Goal: Task Accomplishment & Management: Use online tool/utility

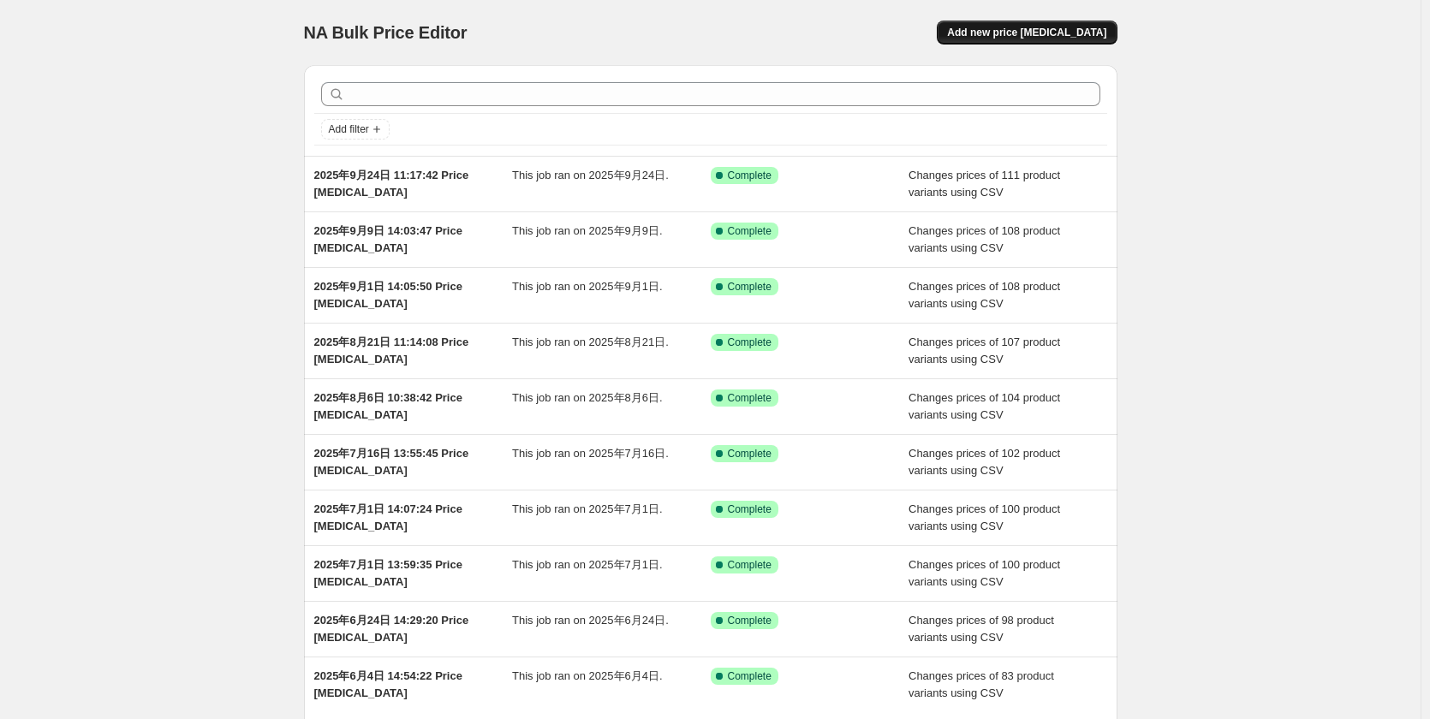
click at [1086, 31] on span "Add new price [MEDICAL_DATA]" at bounding box center [1026, 33] width 159 height 14
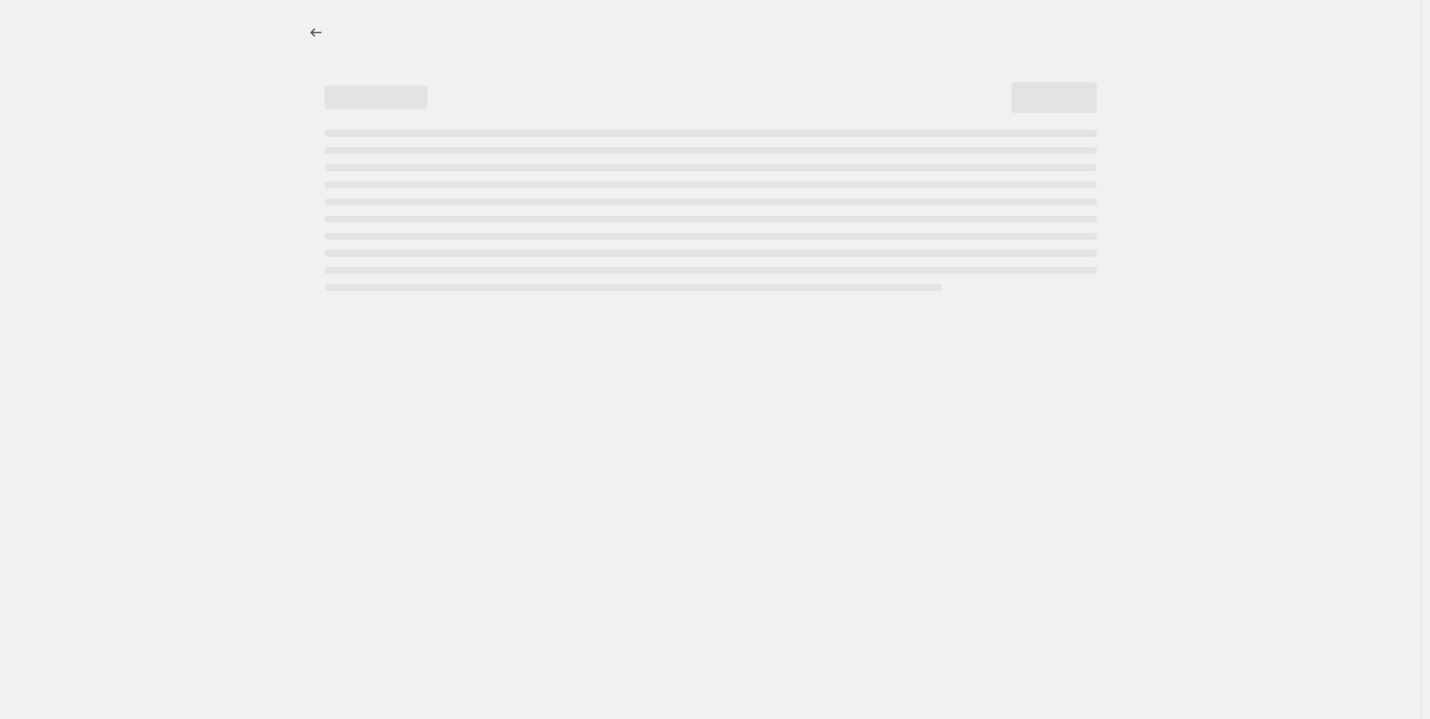
select select "percentage"
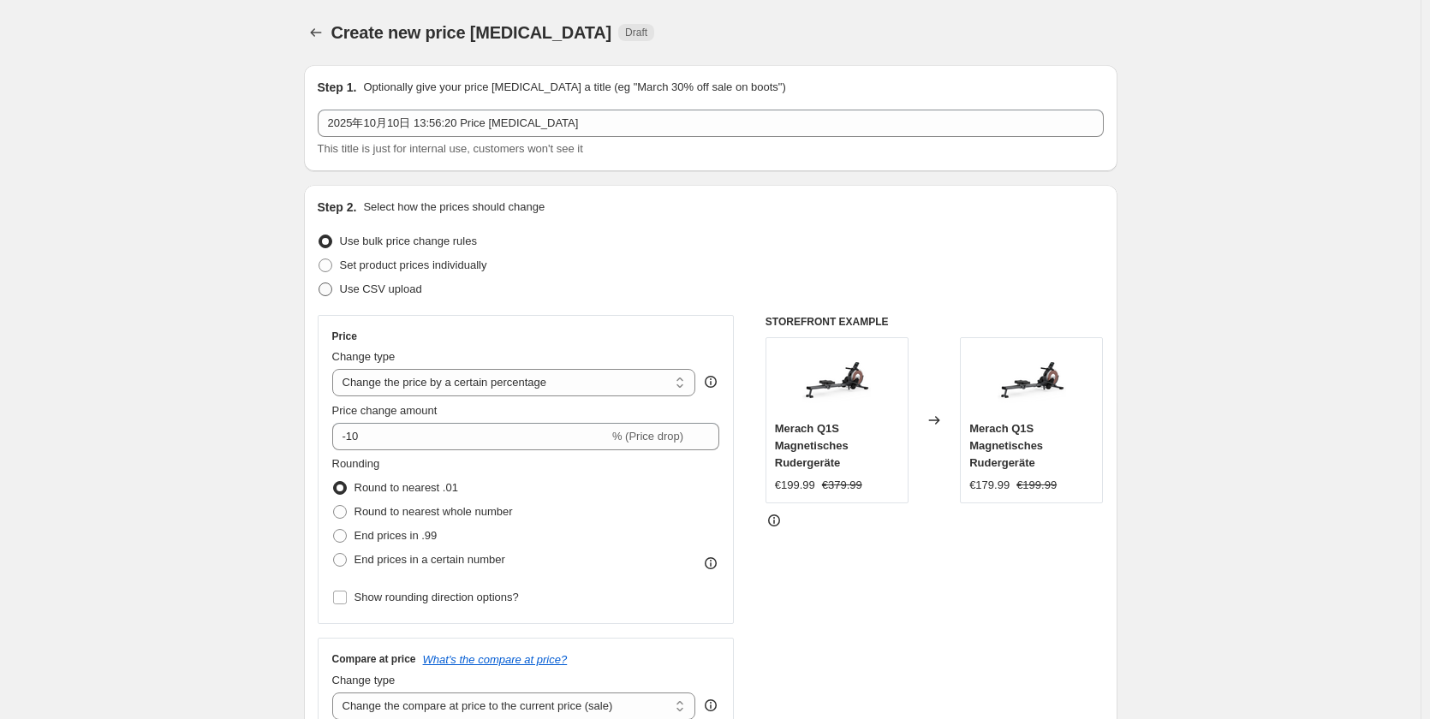
click at [418, 291] on span "Use CSV upload" at bounding box center [381, 289] width 82 height 13
click at [319, 283] on input "Use CSV upload" at bounding box center [318, 283] width 1 height 1
radio input "true"
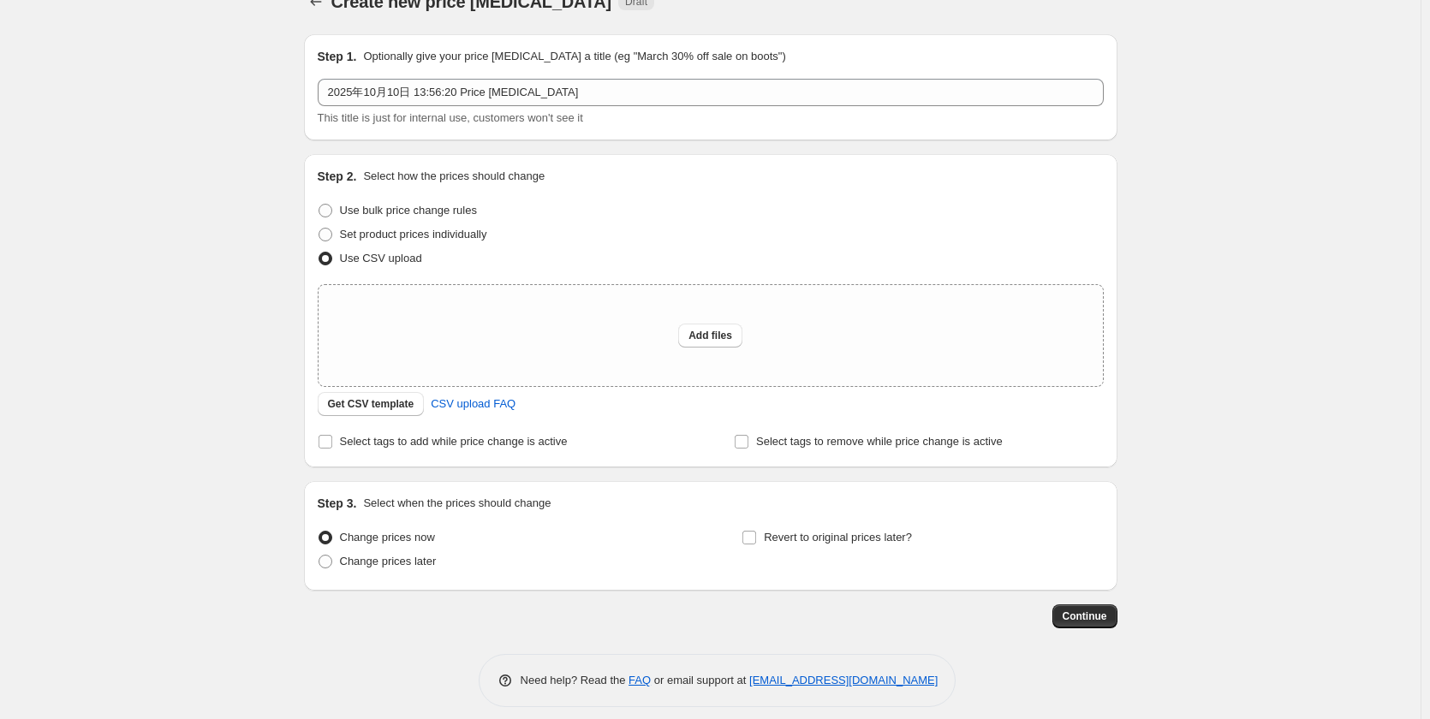
scroll to position [45, 0]
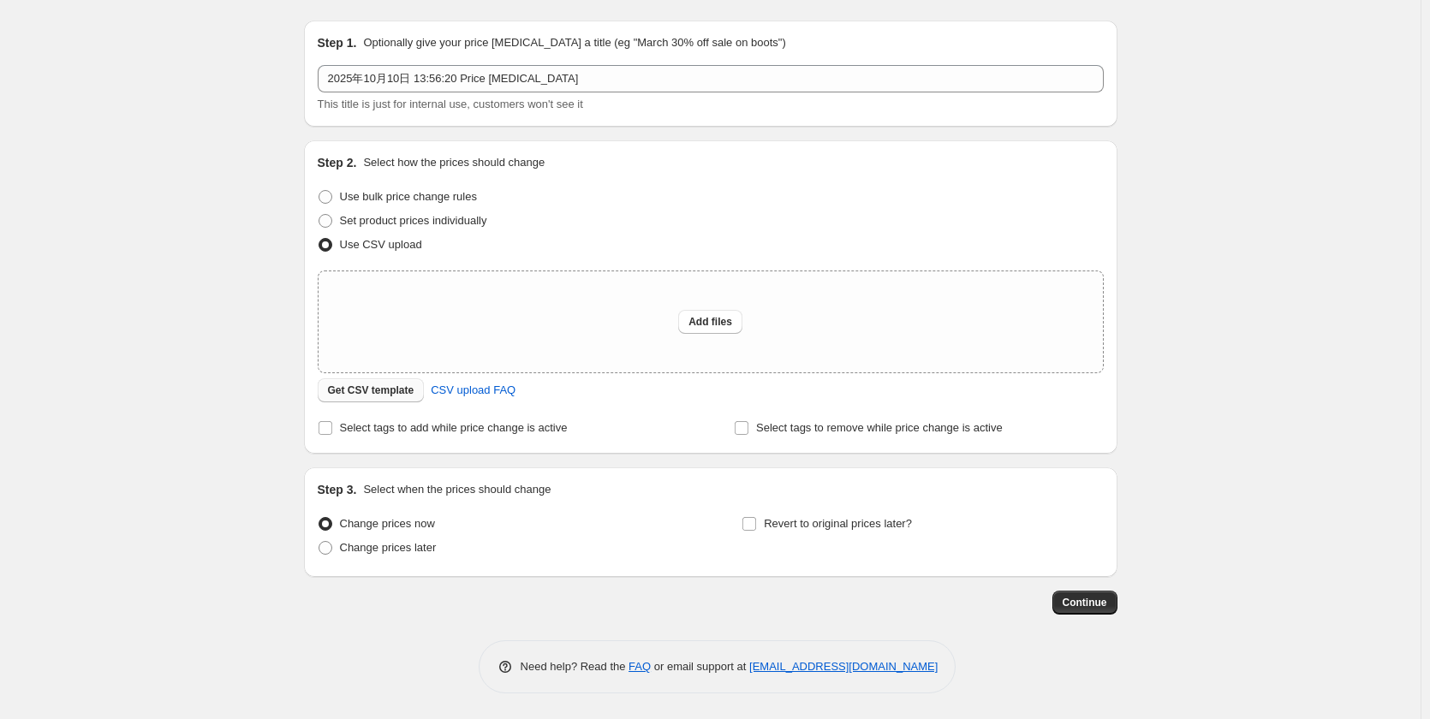
click at [385, 389] on span "Get CSV template" at bounding box center [371, 391] width 86 height 14
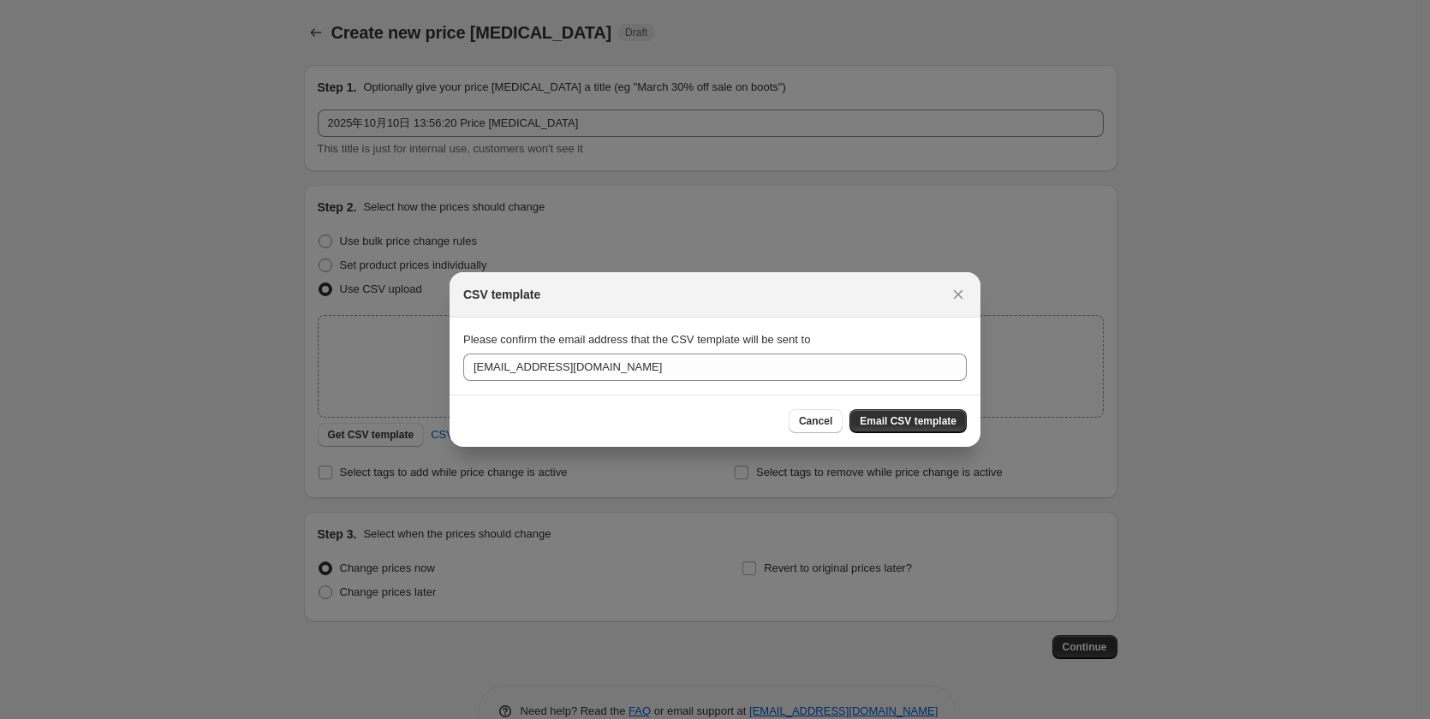
scroll to position [0, 0]
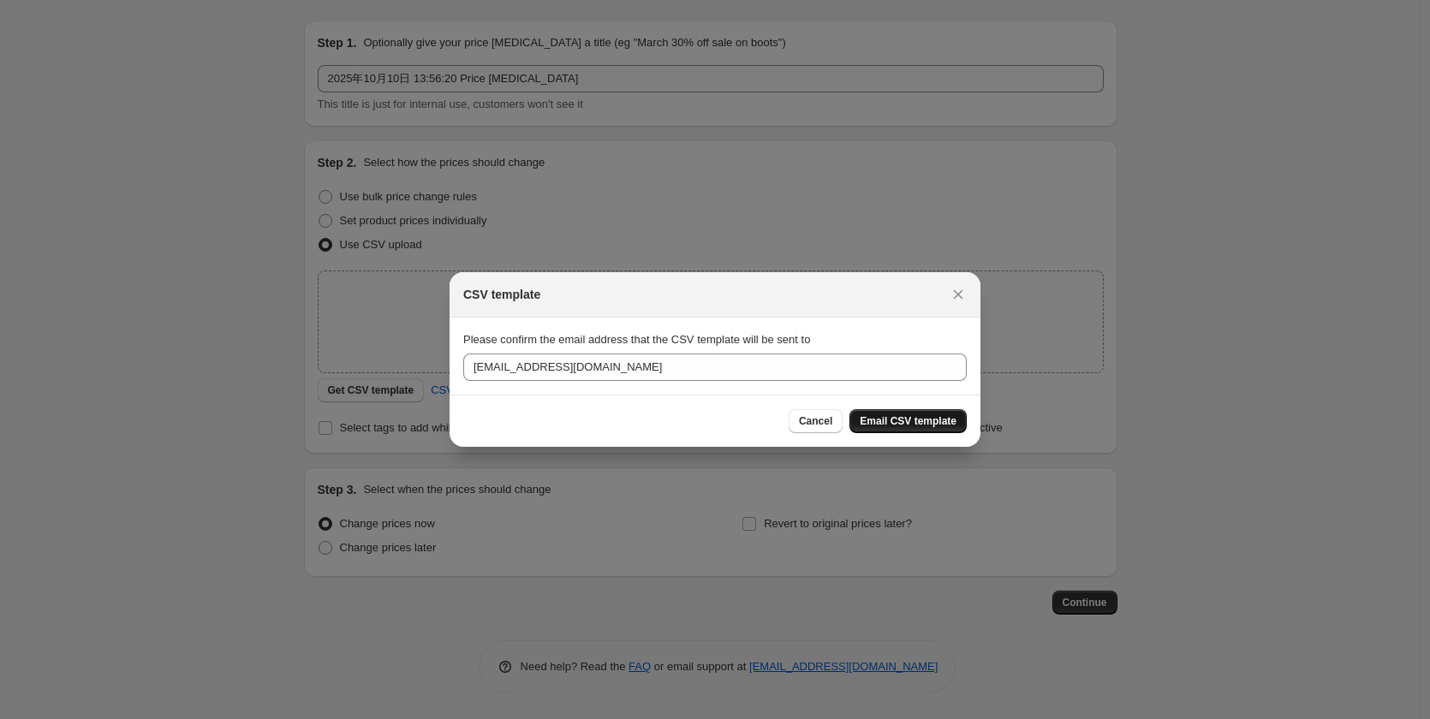
click at [925, 422] on span "Email CSV template" at bounding box center [908, 421] width 97 height 14
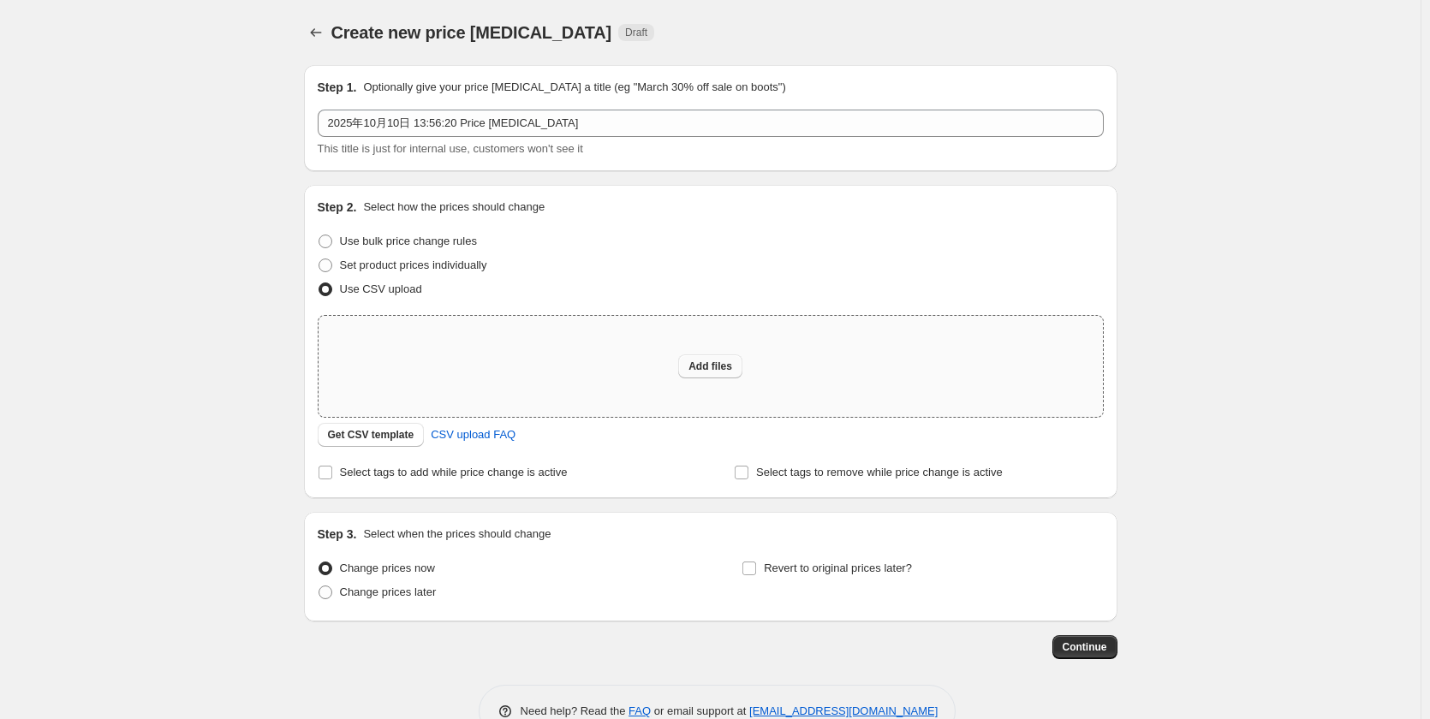
click at [731, 370] on span "Add files" at bounding box center [710, 367] width 44 height 14
type input "C:\fakepath\DE HALLOWEEN 251010.csv"
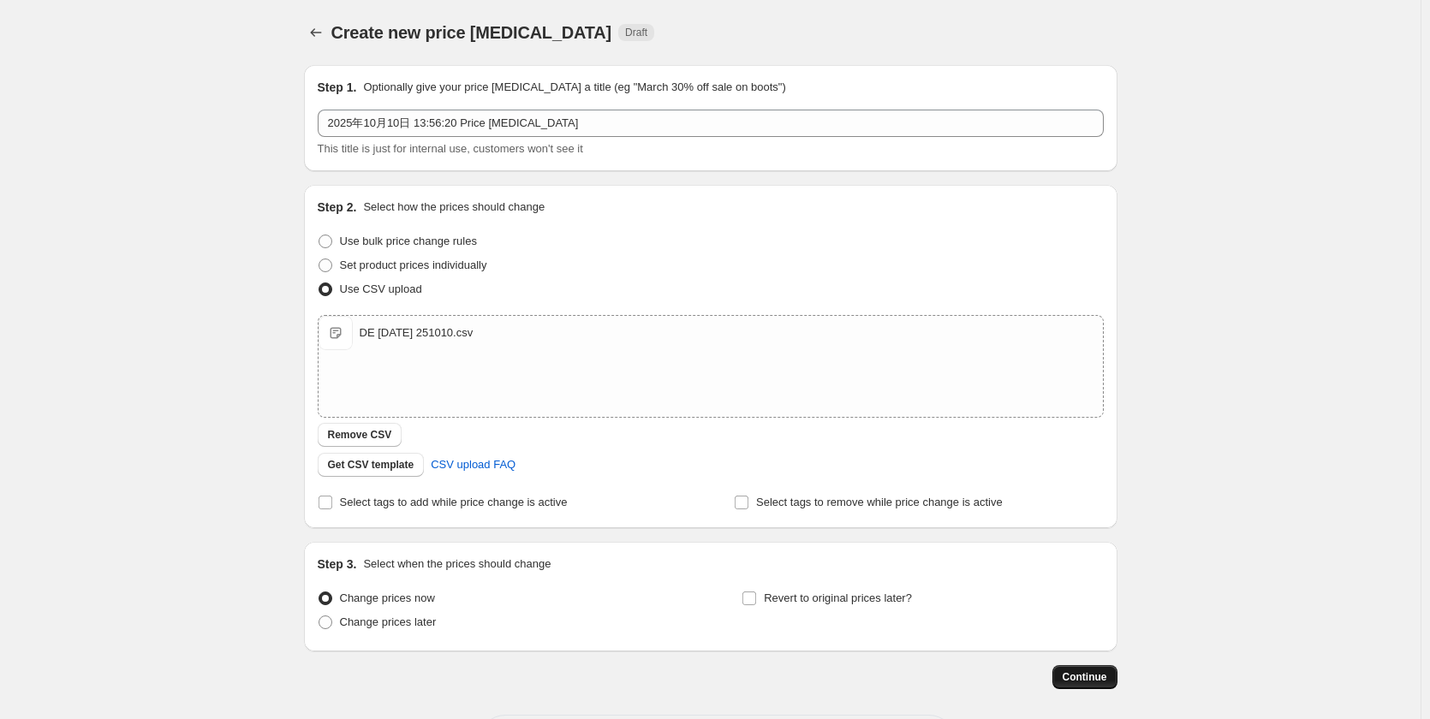
click at [1103, 675] on span "Continue" at bounding box center [1084, 677] width 45 height 14
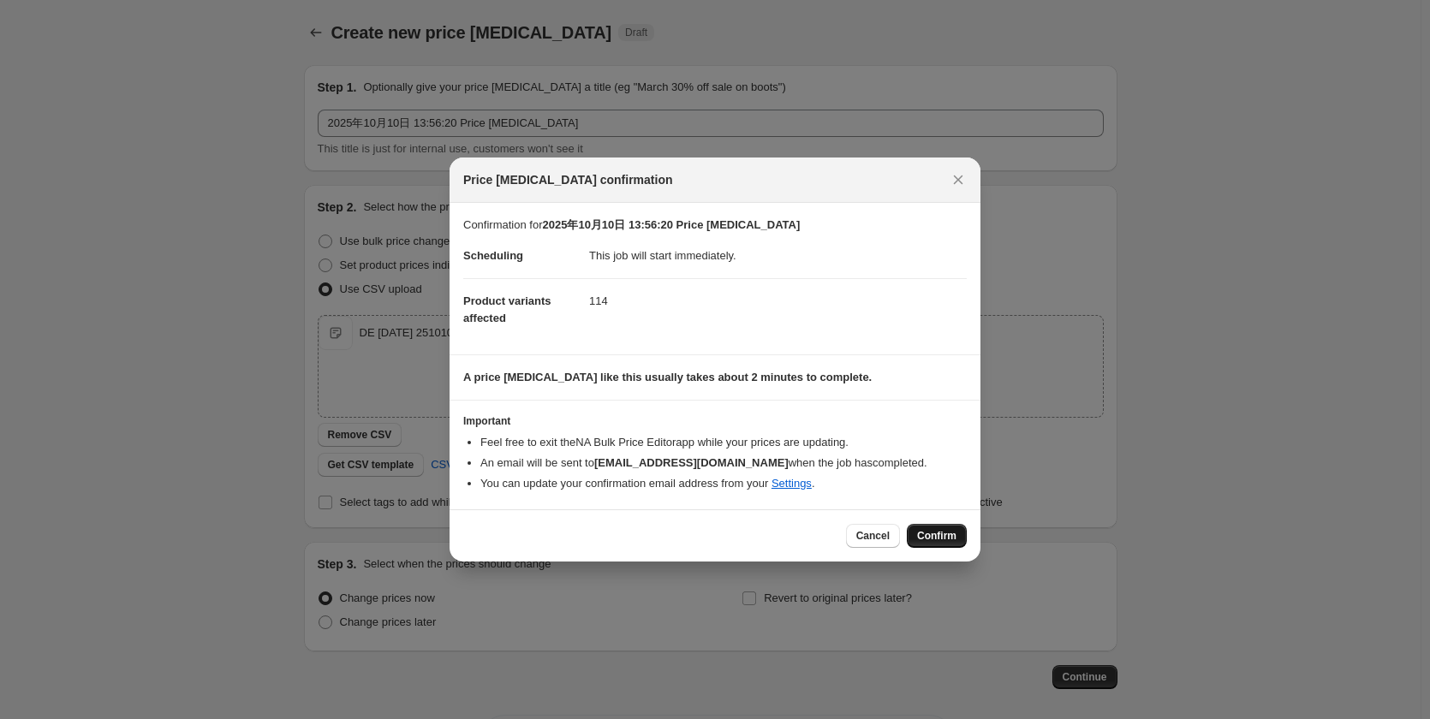
click at [952, 532] on span "Confirm" at bounding box center [936, 536] width 39 height 14
